Goal: Register for event/course: Sign up to attend an event or enroll in a course

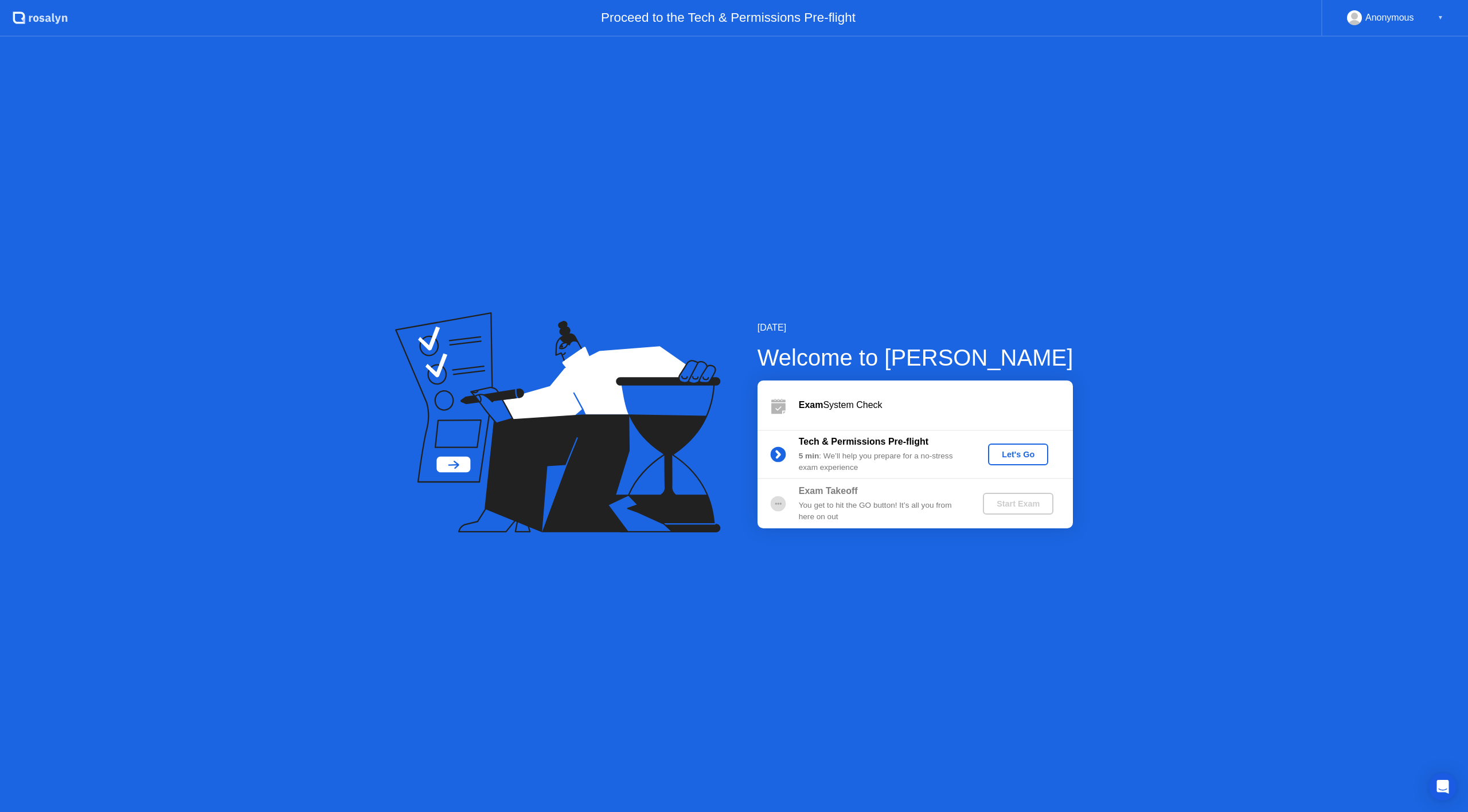
click at [1007, 453] on div "Let's Go" at bounding box center [1018, 455] width 51 height 9
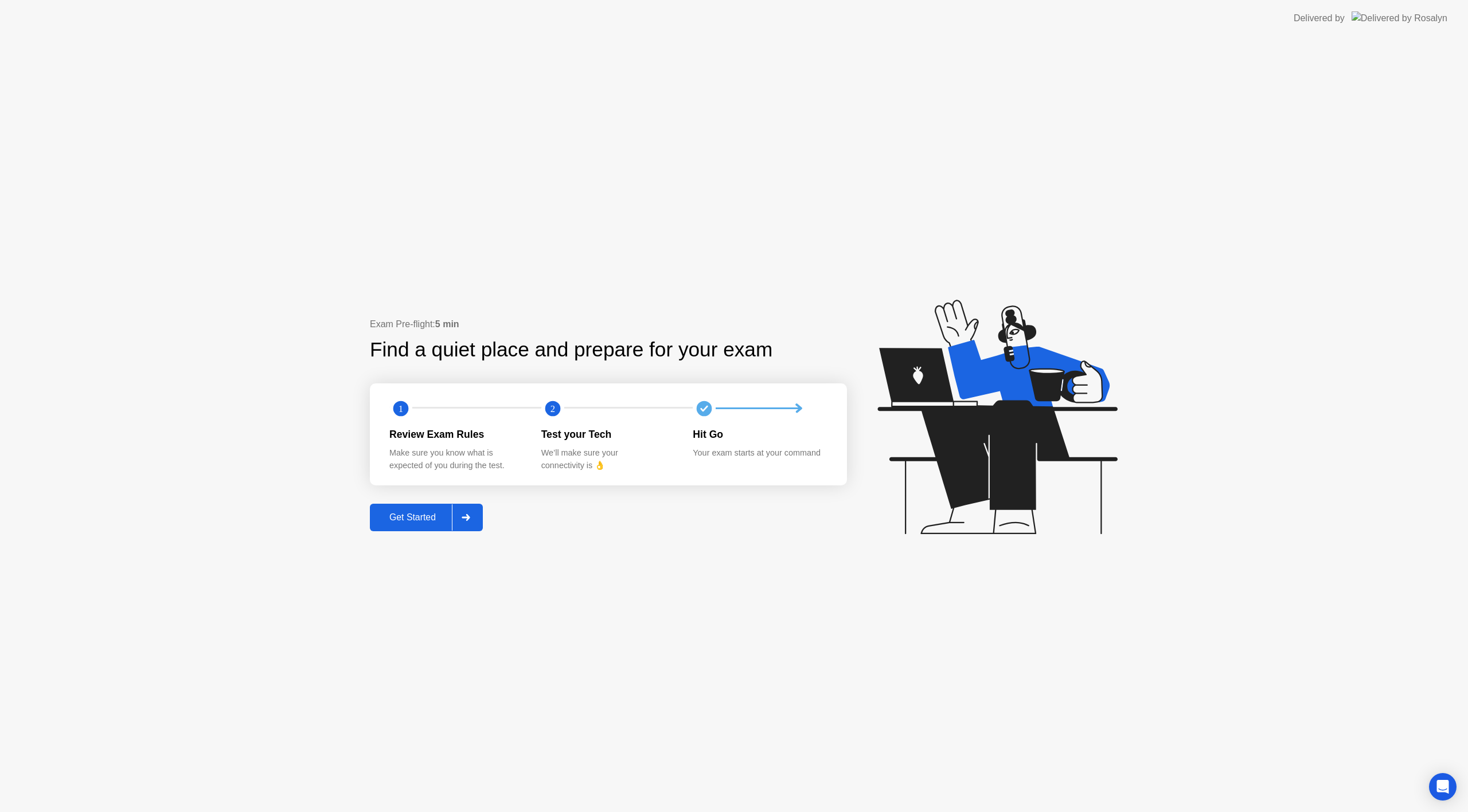
click at [427, 516] on div "Get Started" at bounding box center [413, 517] width 79 height 10
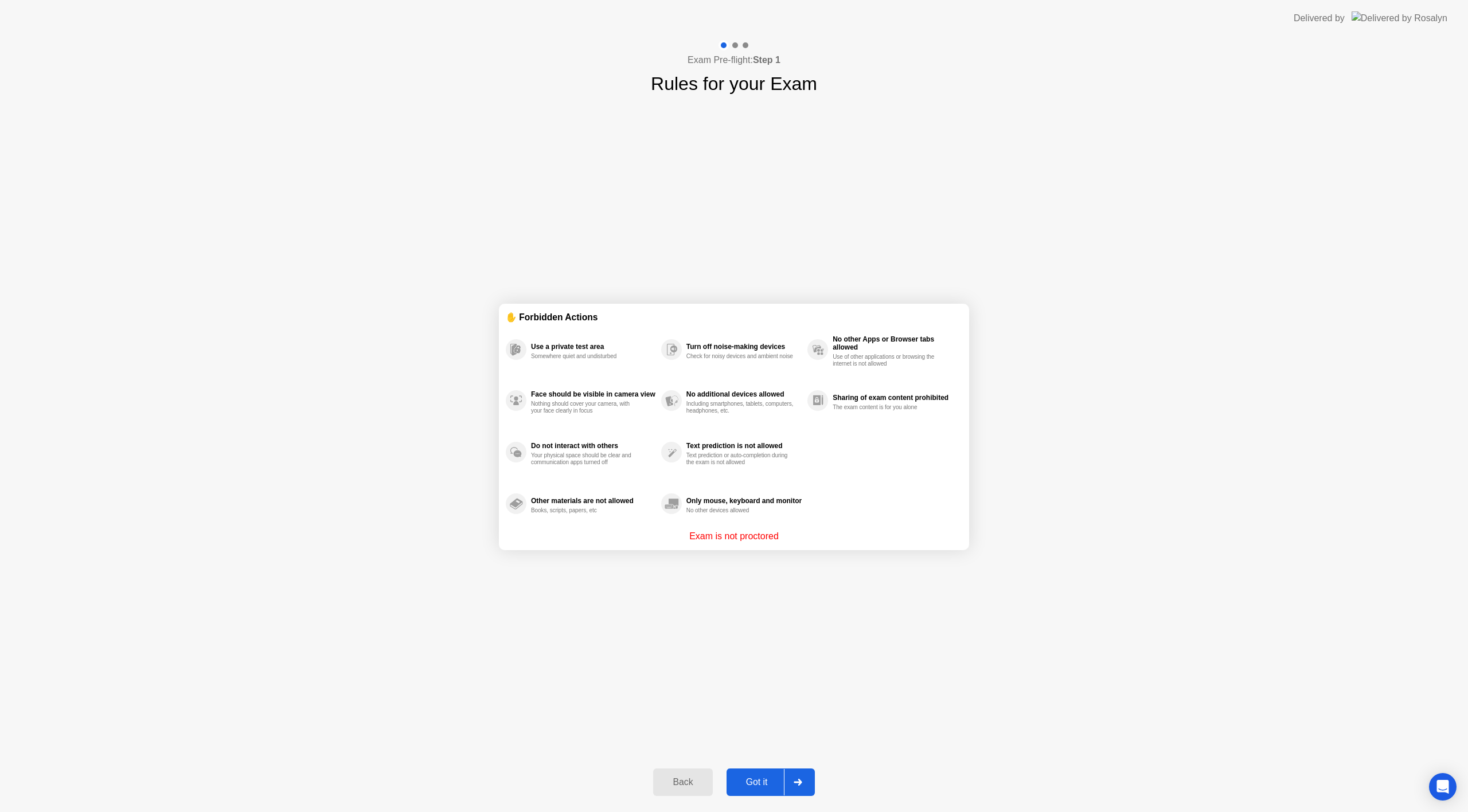
click at [765, 775] on button "Got it" at bounding box center [771, 782] width 88 height 27
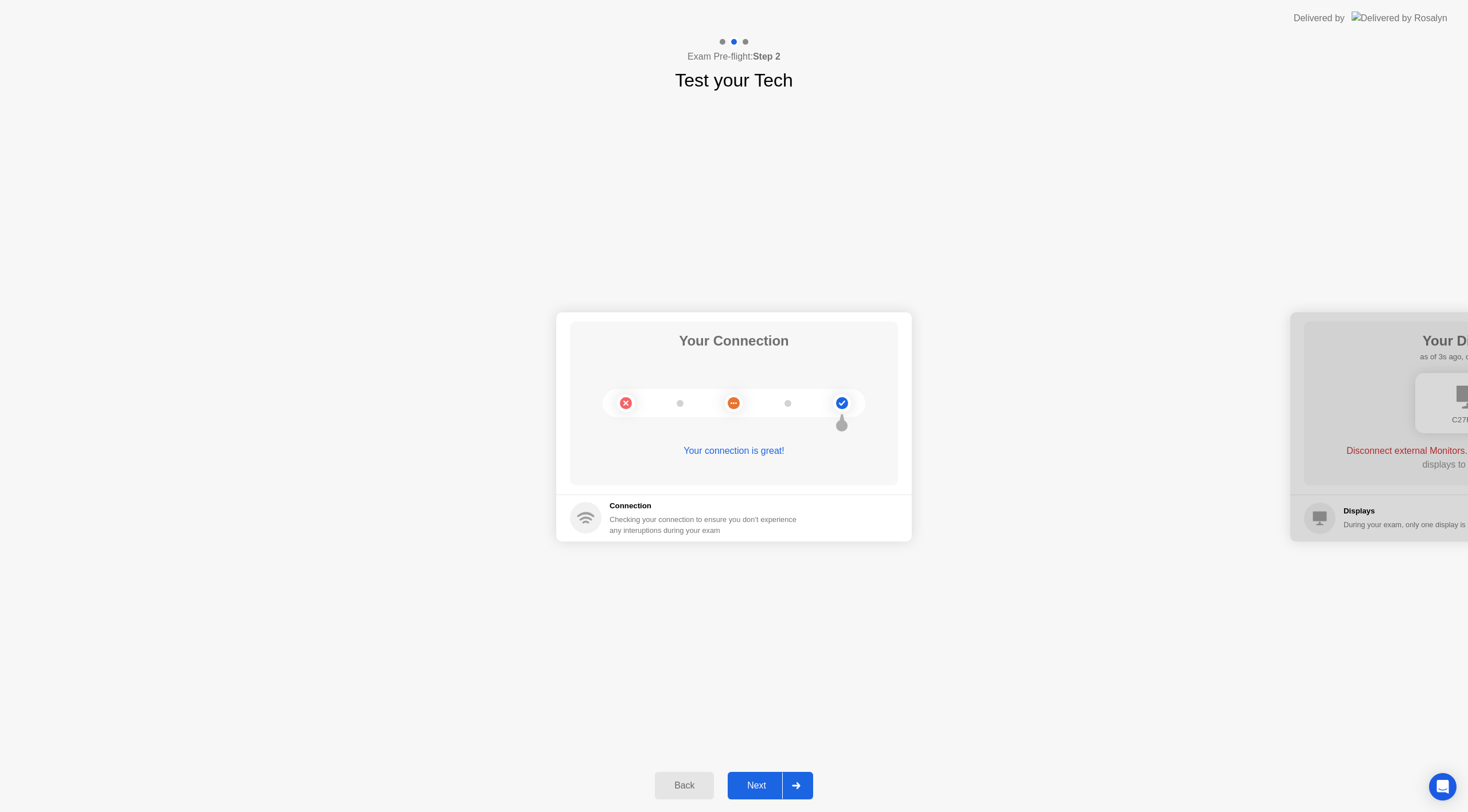
drag, startPoint x: 1334, startPoint y: 326, endPoint x: 1233, endPoint y: 315, distance: 101.6
drag, startPoint x: 1361, startPoint y: 321, endPoint x: 1314, endPoint y: 321, distance: 47.0
click at [1314, 321] on div at bounding box center [1468, 427] width 356 height 229
click at [759, 788] on div "Next" at bounding box center [757, 785] width 51 height 10
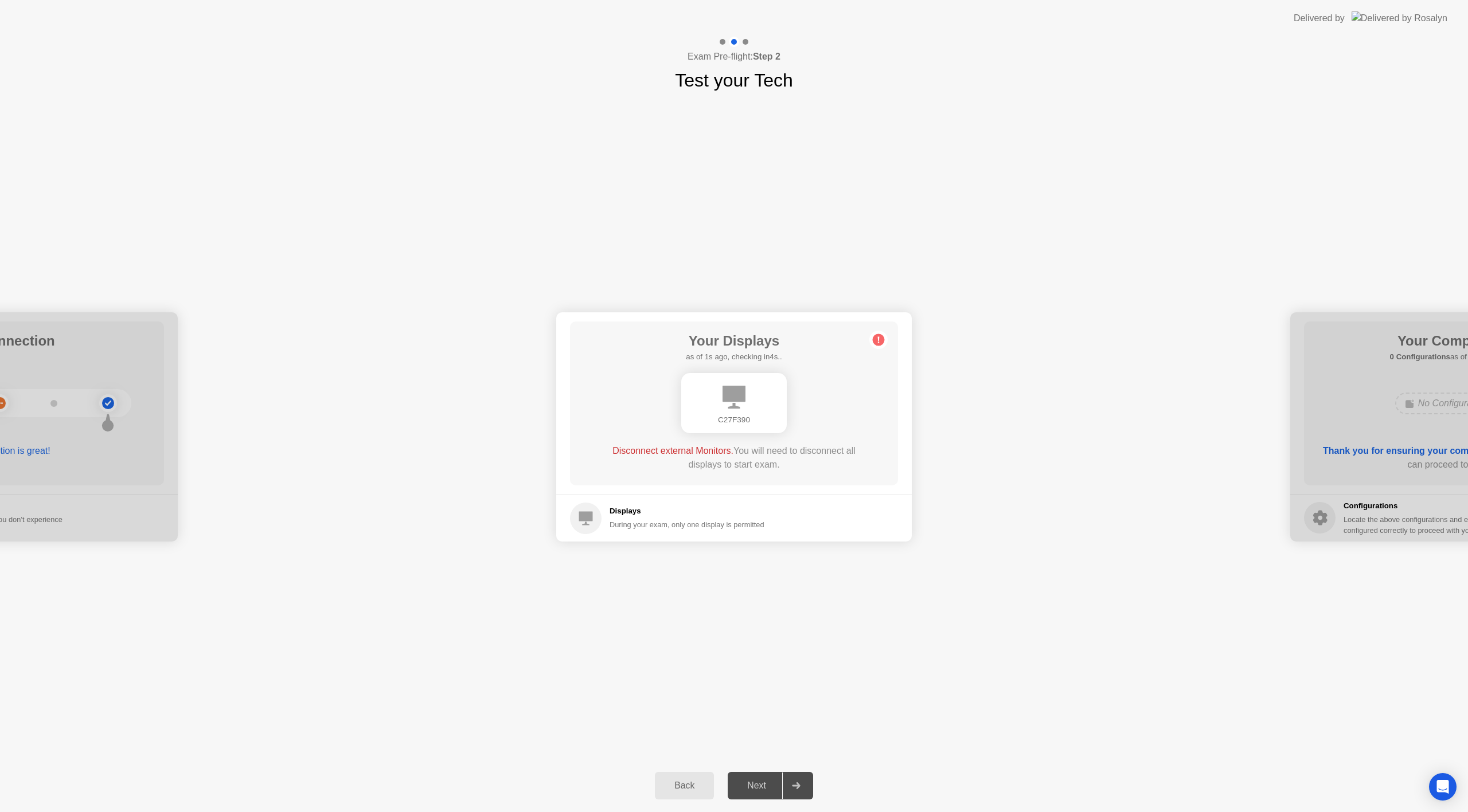
click at [733, 404] on icon at bounding box center [734, 397] width 23 height 23
drag, startPoint x: 714, startPoint y: 453, endPoint x: 713, endPoint y: 459, distance: 6.1
click at [713, 453] on span "Disconnect external Monitors." at bounding box center [673, 450] width 121 height 10
click at [710, 522] on div "During your exam, only one display is permitted" at bounding box center [687, 524] width 155 height 11
click at [726, 568] on div "Your Connection Your connection is great! Connection Checking your connection t…" at bounding box center [734, 427] width 1468 height 665
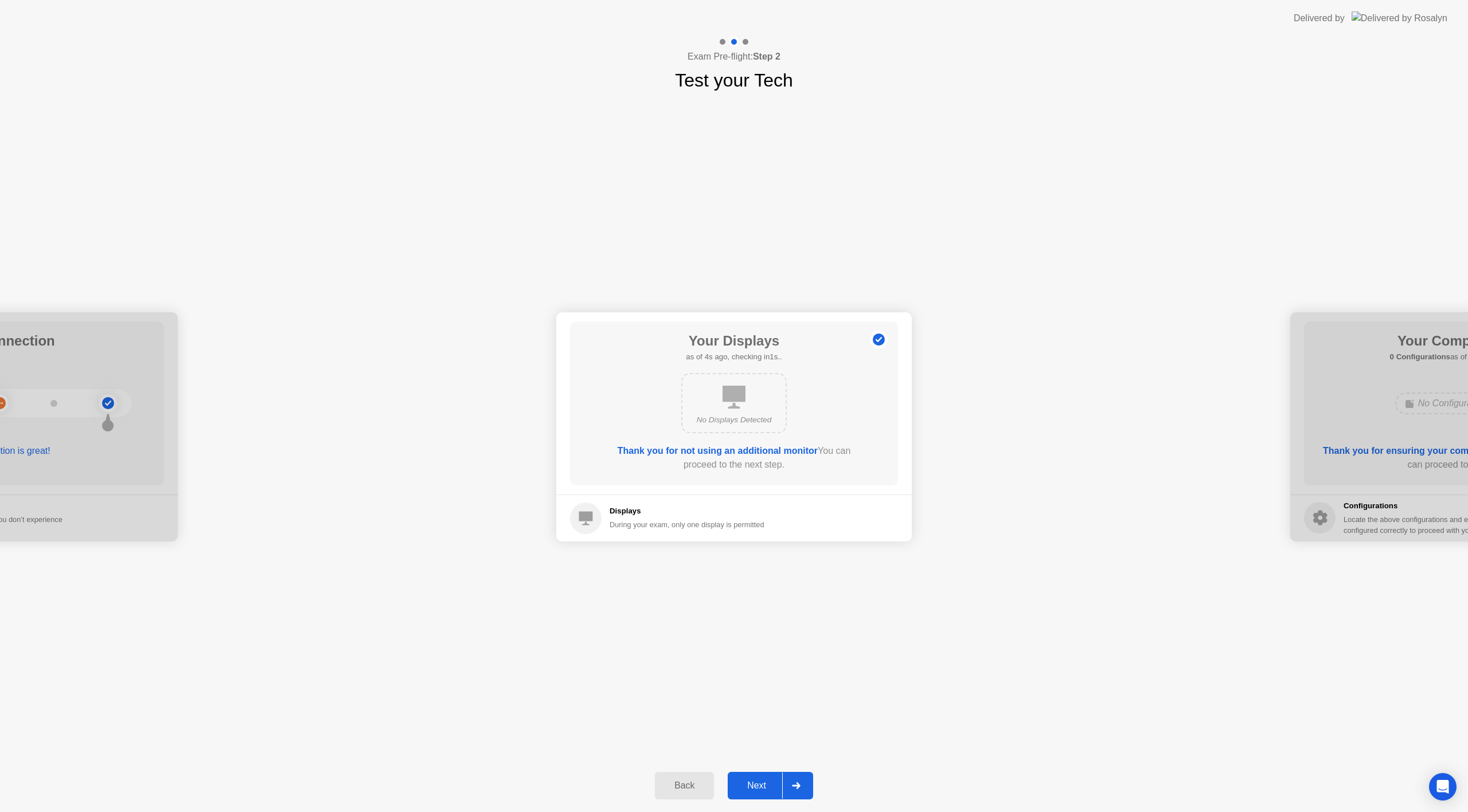
click at [758, 780] on div "Next" at bounding box center [757, 785] width 51 height 10
click at [765, 783] on div "Next" at bounding box center [757, 785] width 51 height 10
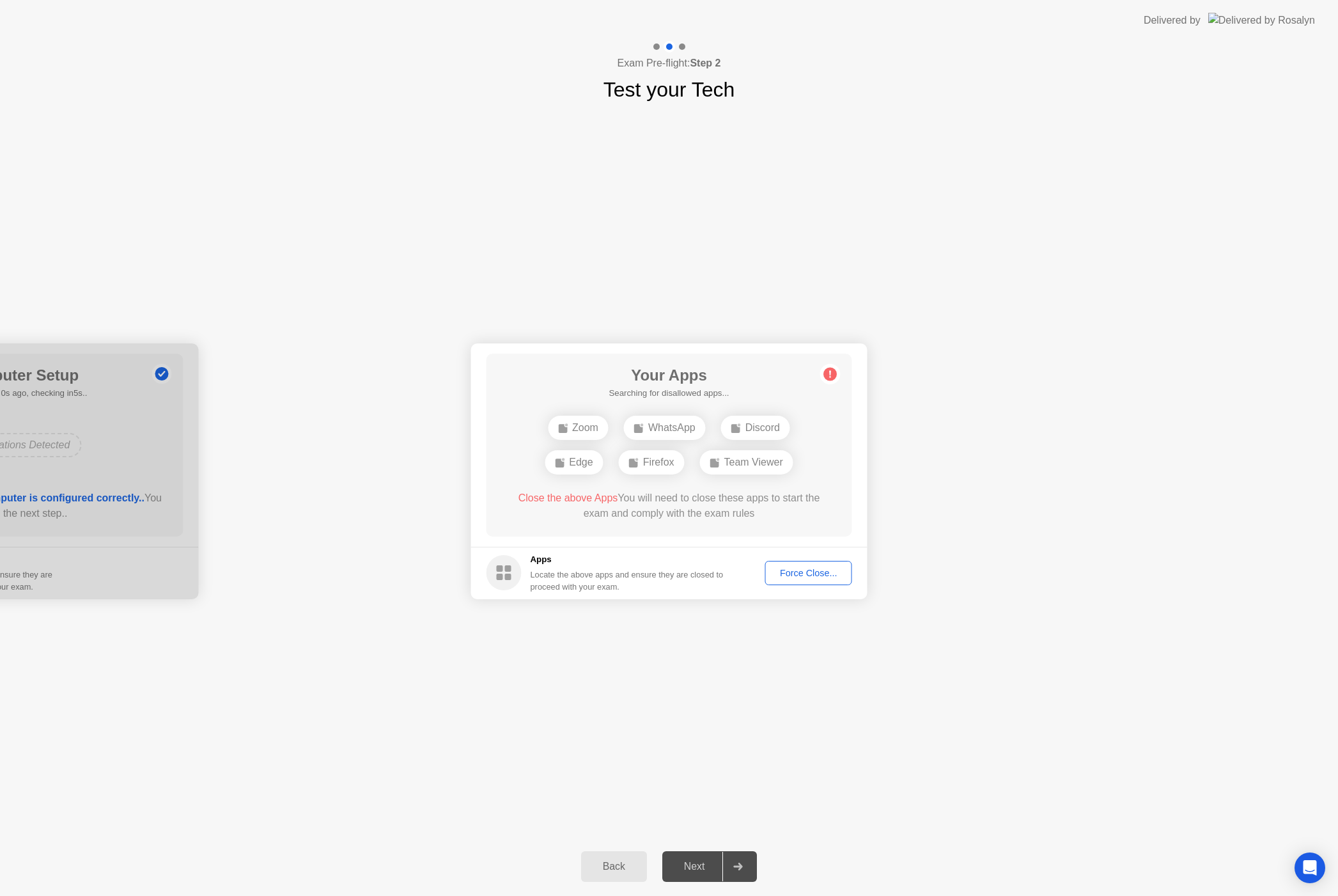
click at [800, 572] on div "Force Close..." at bounding box center [809, 572] width 78 height 10
click at [824, 576] on div "Force Close..." at bounding box center [809, 572] width 78 height 10
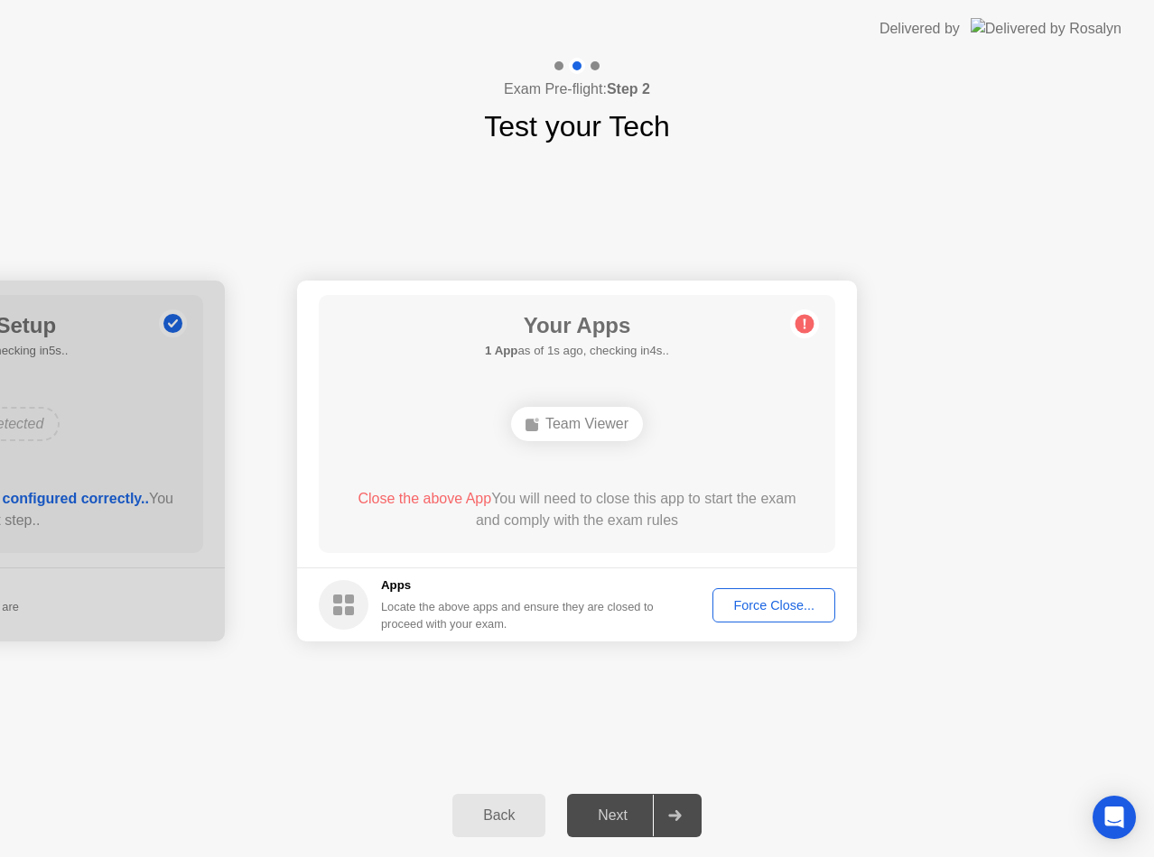
click at [646, 417] on div "Team Viewer" at bounding box center [576, 424] width 413 height 49
click at [603, 423] on div "Team Viewer" at bounding box center [577, 424] width 132 height 34
click at [442, 499] on span "Close the above App" at bounding box center [424, 498] width 134 height 15
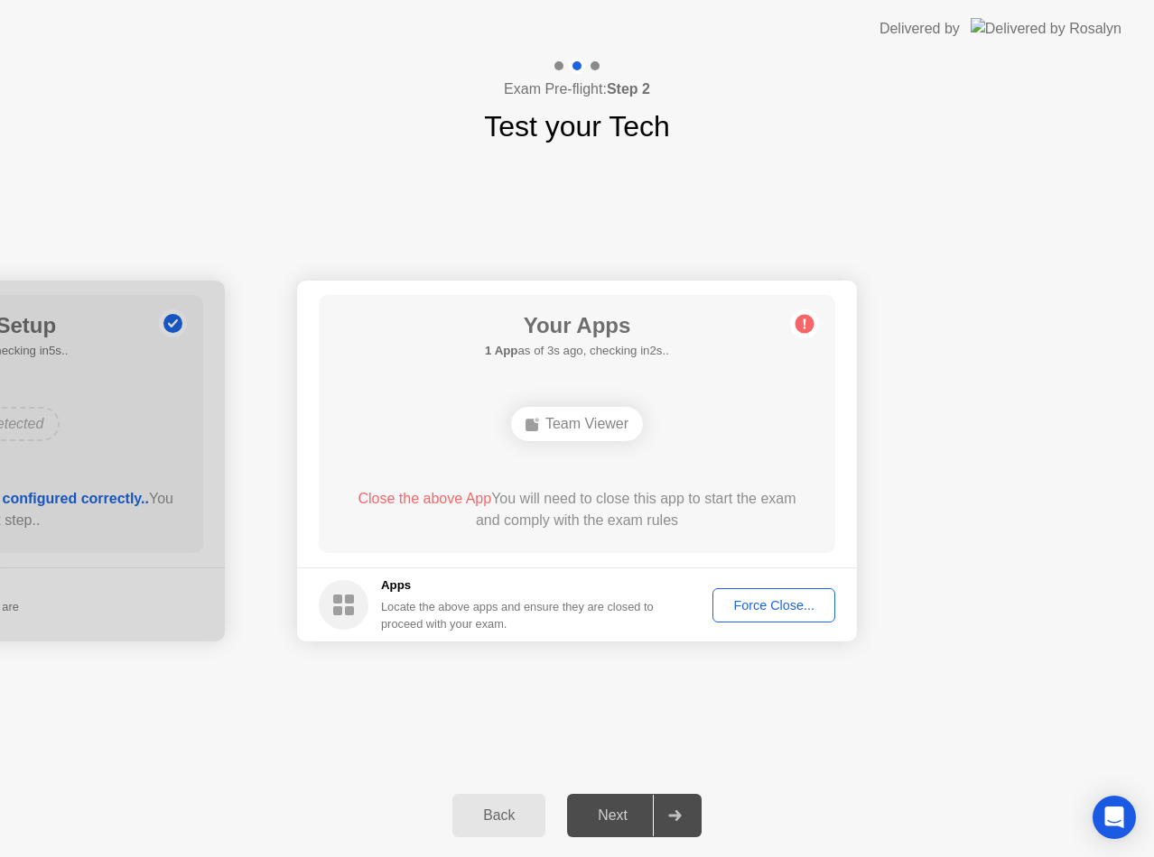
click at [769, 601] on div "Force Close..." at bounding box center [773, 605] width 110 height 14
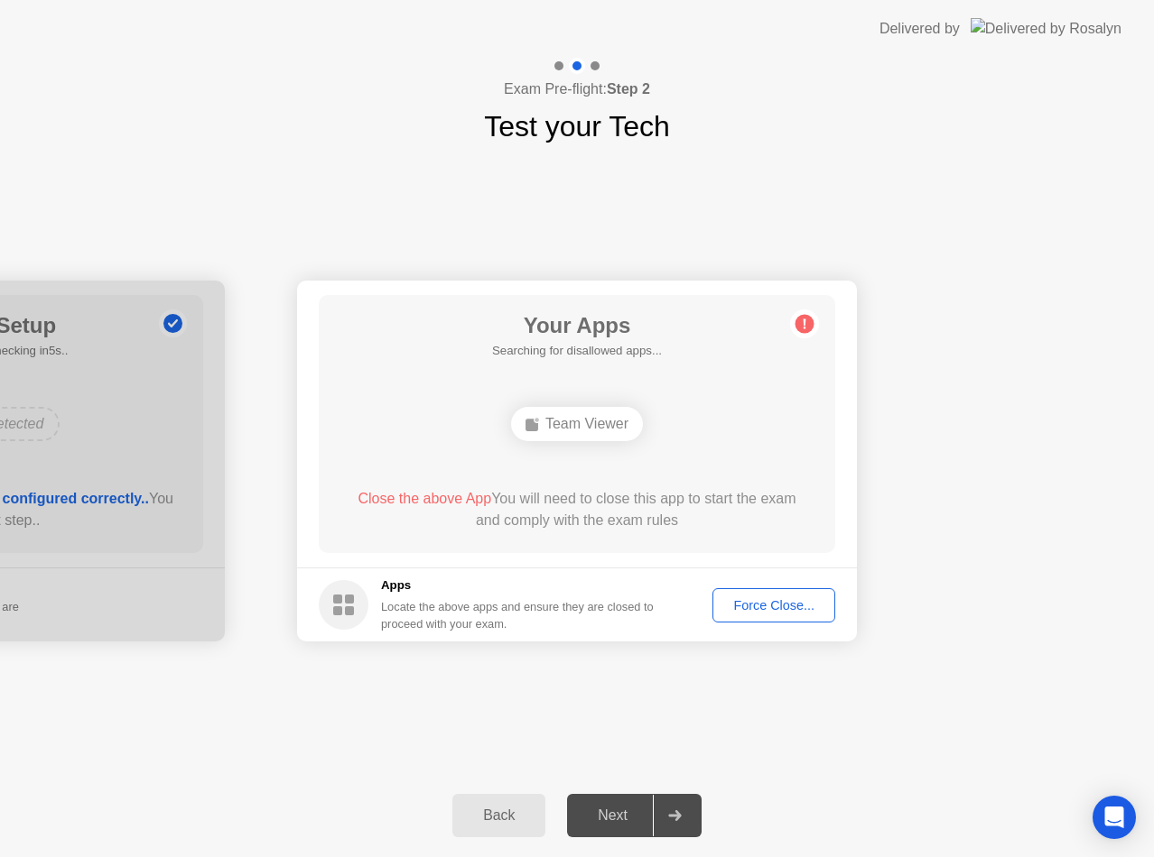
click at [775, 603] on div "Force Close..." at bounding box center [773, 605] width 110 height 14
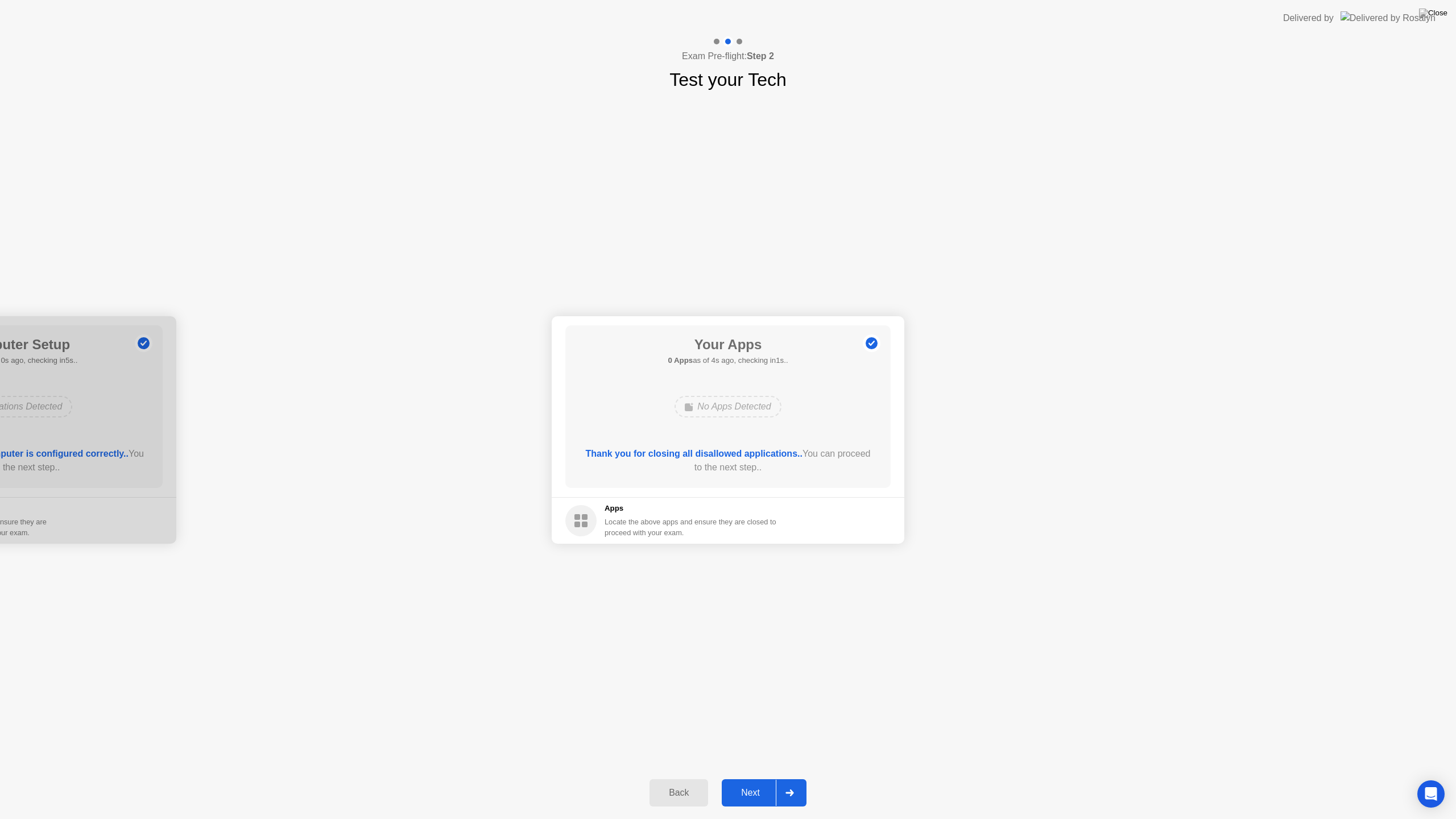
click at [757, 788] on div "Next" at bounding box center [750, 793] width 50 height 10
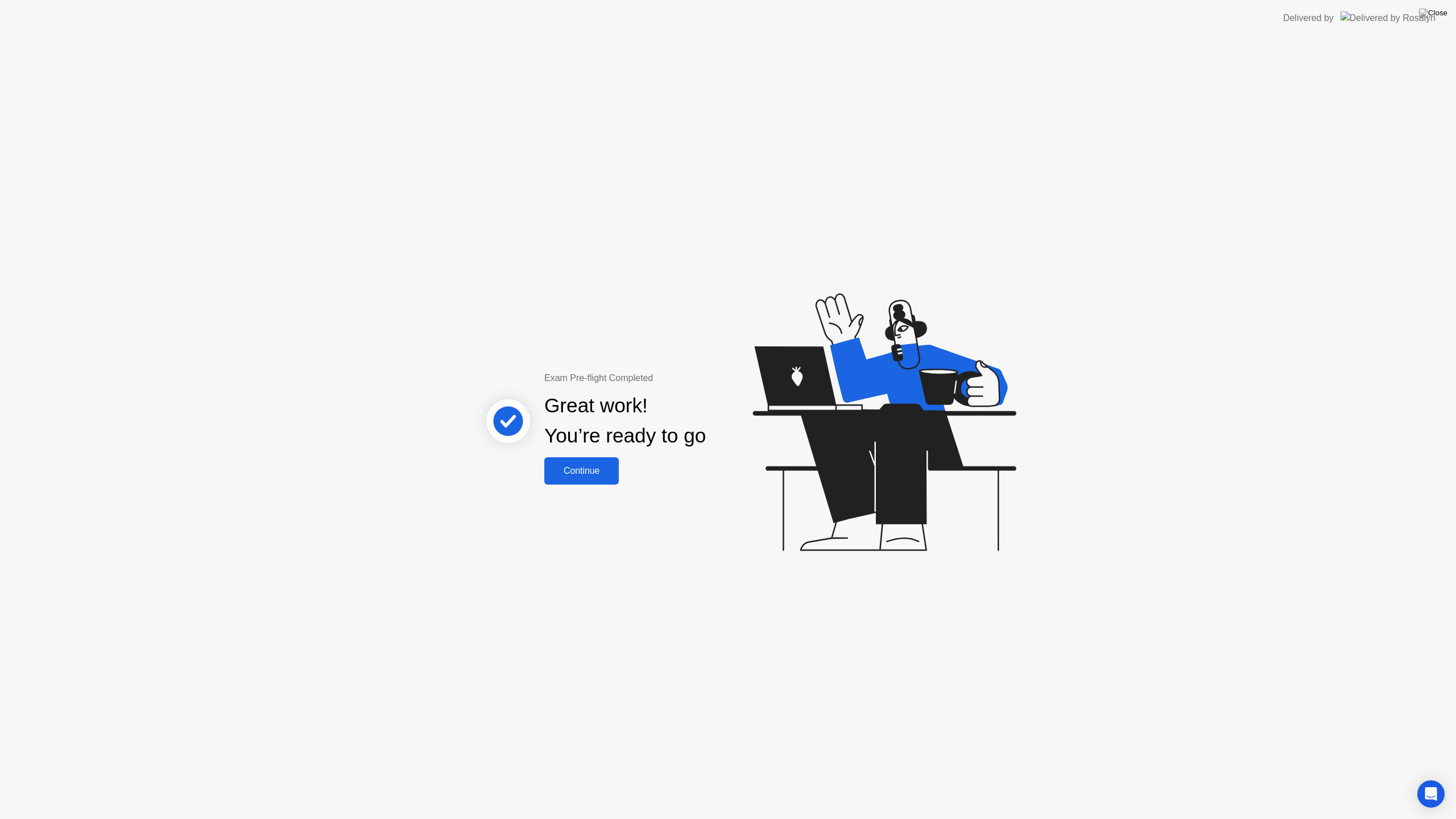
click at [592, 470] on div "Continue" at bounding box center [581, 471] width 67 height 10
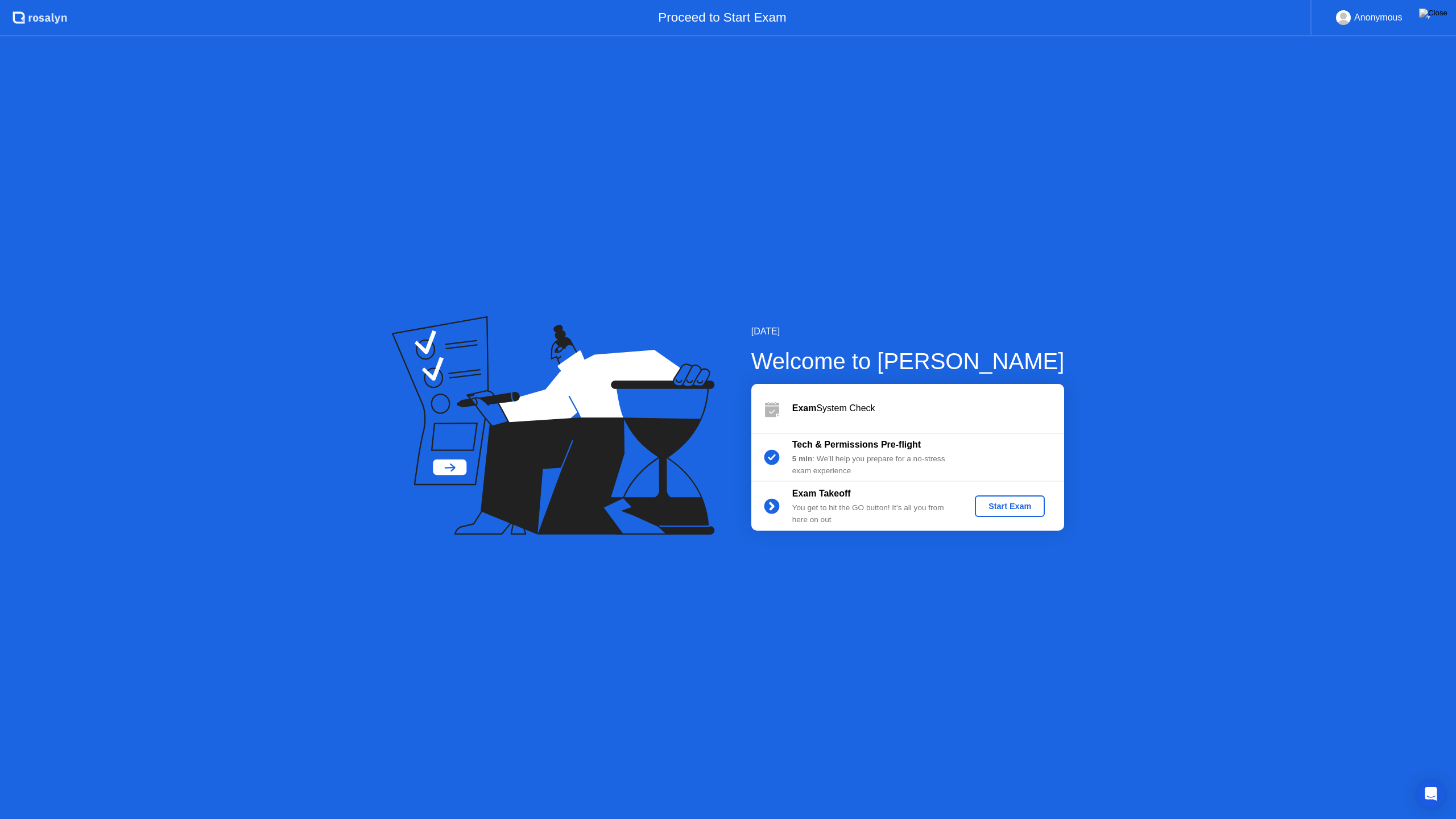
click at [1019, 507] on div "Start Exam" at bounding box center [1009, 506] width 61 height 9
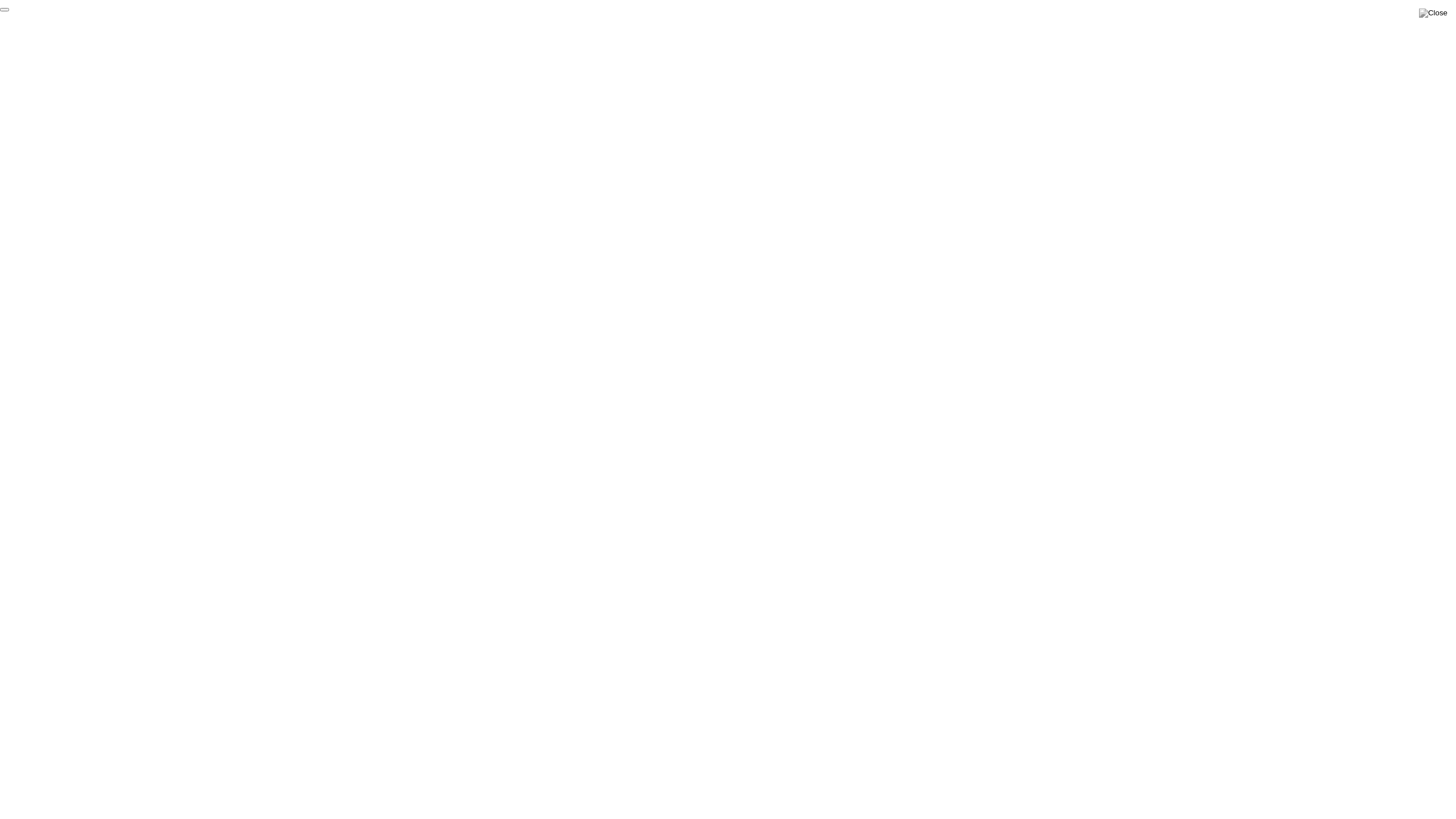
click div "End Proctoring Session"
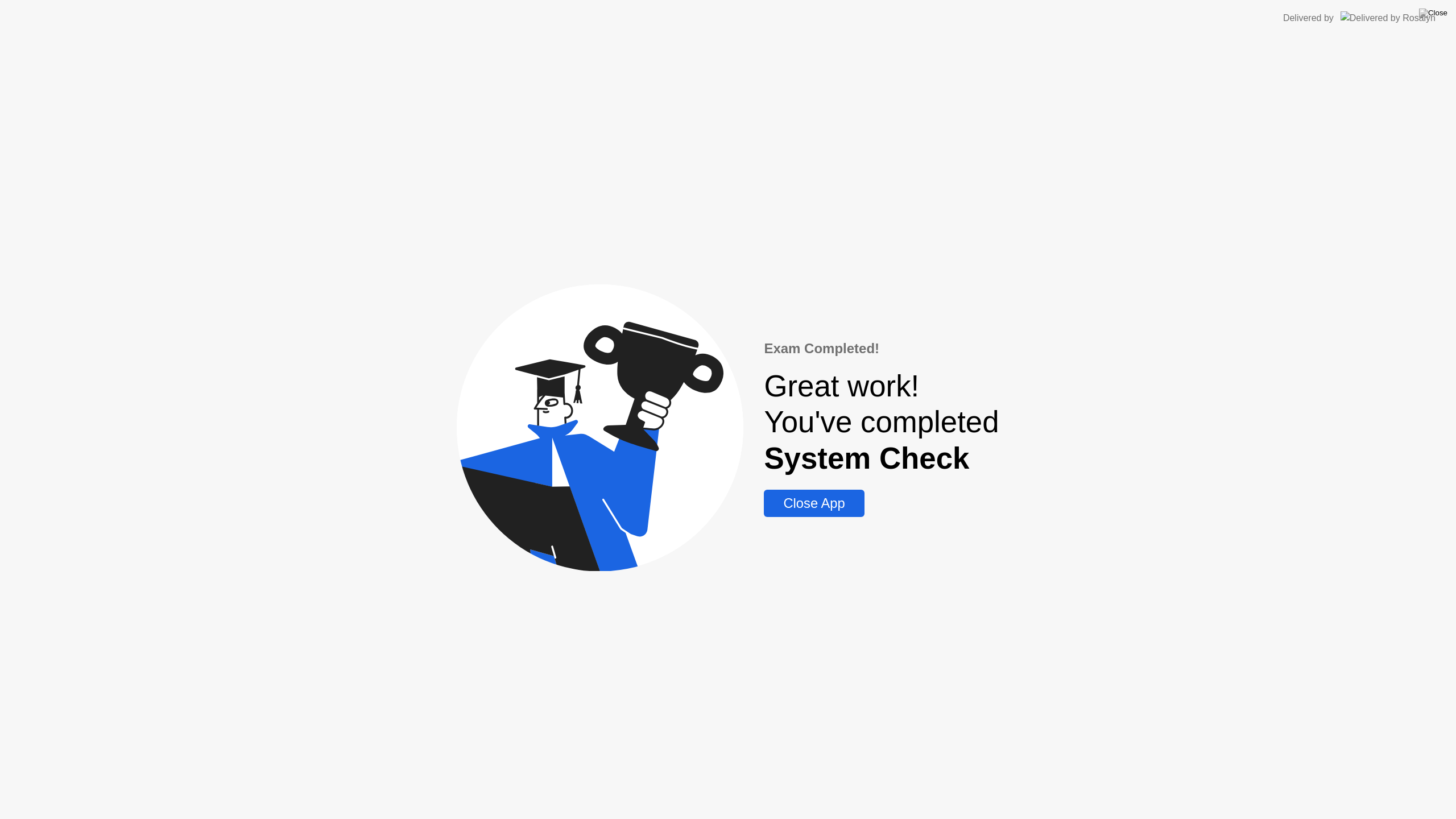
click at [828, 498] on div "Close App" at bounding box center [814, 503] width 93 height 16
